Goal: Information Seeking & Learning: Learn about a topic

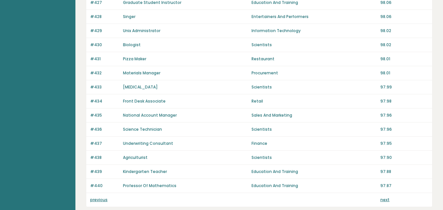
scroll to position [484, 0]
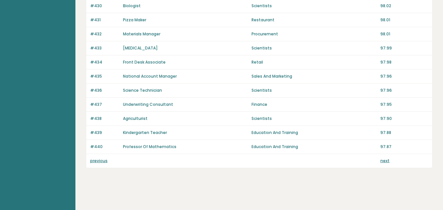
click at [386, 161] on link "next" at bounding box center [384, 161] width 9 height 6
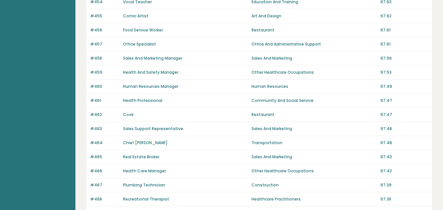
scroll to position [459, 0]
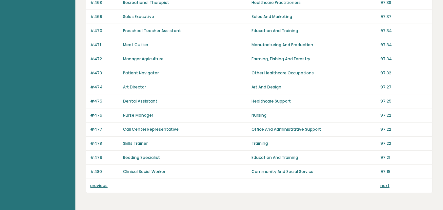
click at [385, 185] on link "next" at bounding box center [384, 186] width 9 height 6
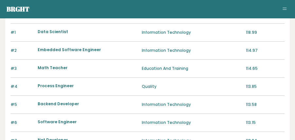
scroll to position [53, 0]
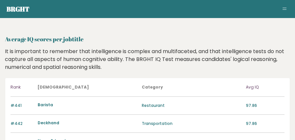
scroll to position [306, 0]
